Goal: Find specific page/section: Find specific page/section

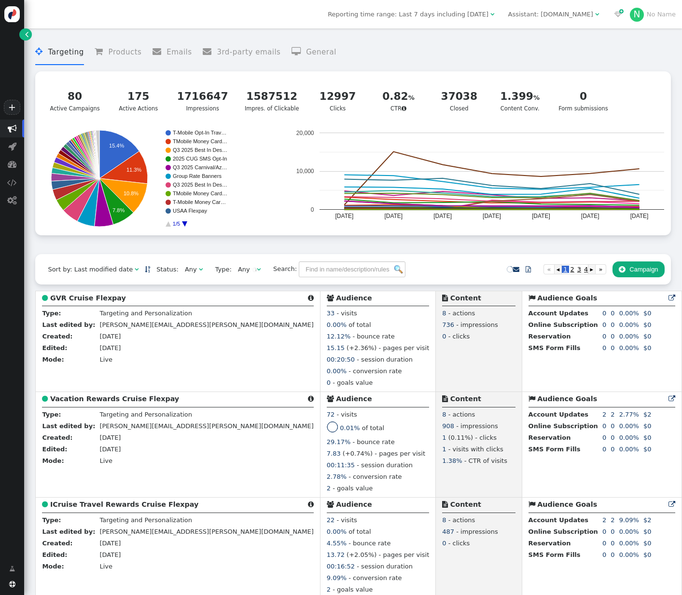
click at [595, 14] on div "Assistant: mustdotravels.com" at bounding box center [551, 15] width 87 height 10
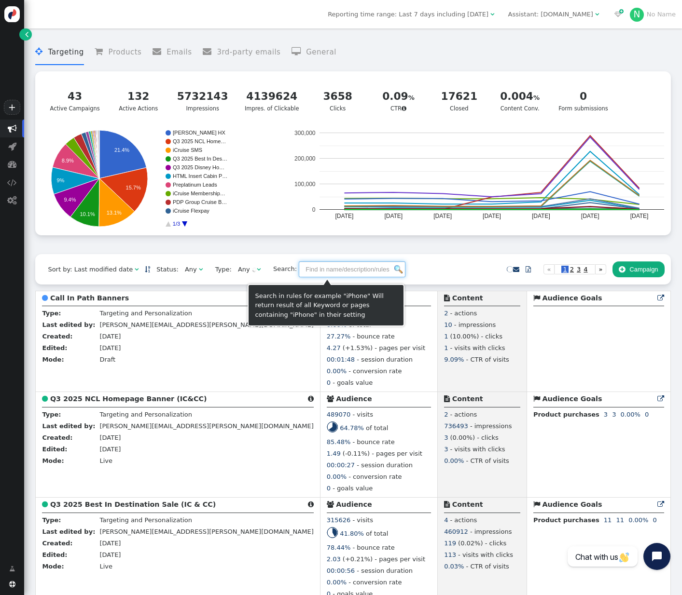
click at [312, 273] on input "text" at bounding box center [352, 269] width 107 height 16
type input "regent"
